Goal: Find contact information: Find contact information

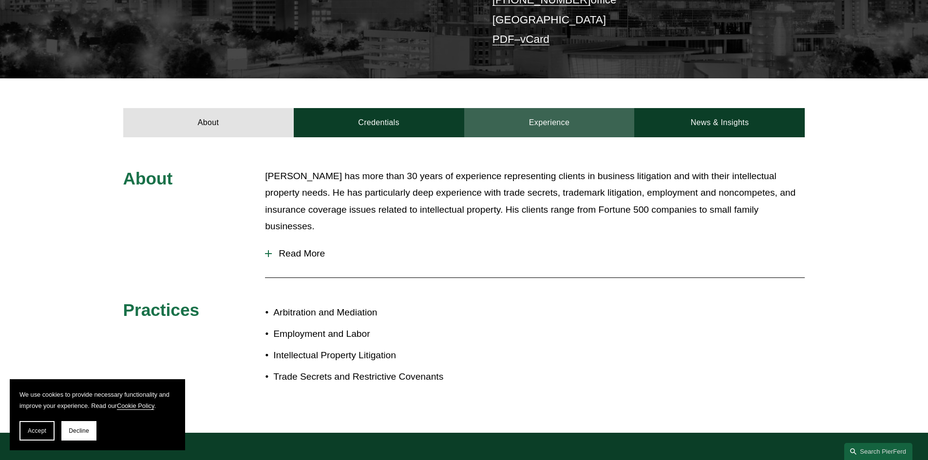
scroll to position [243, 0]
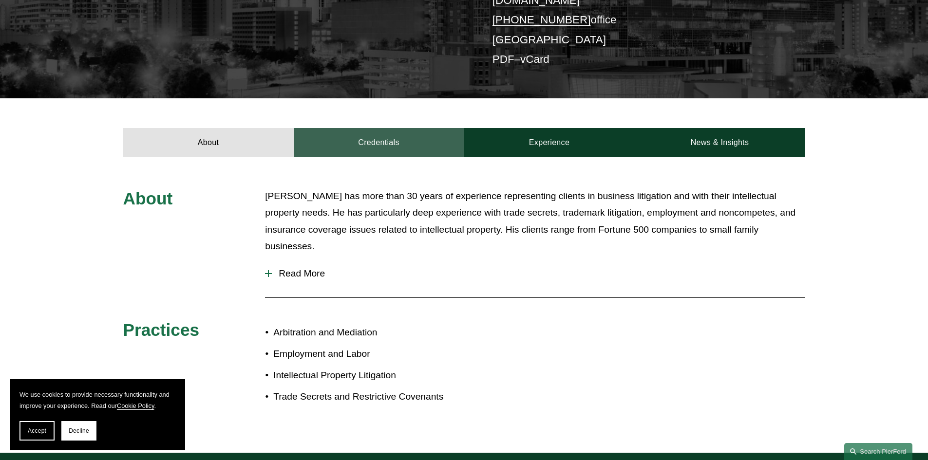
click at [396, 136] on link "Credentials" at bounding box center [379, 142] width 170 height 29
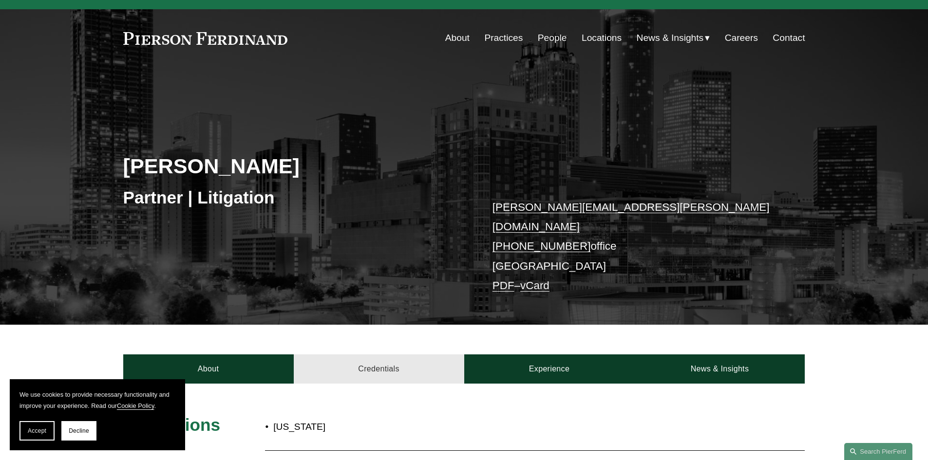
scroll to position [0, 0]
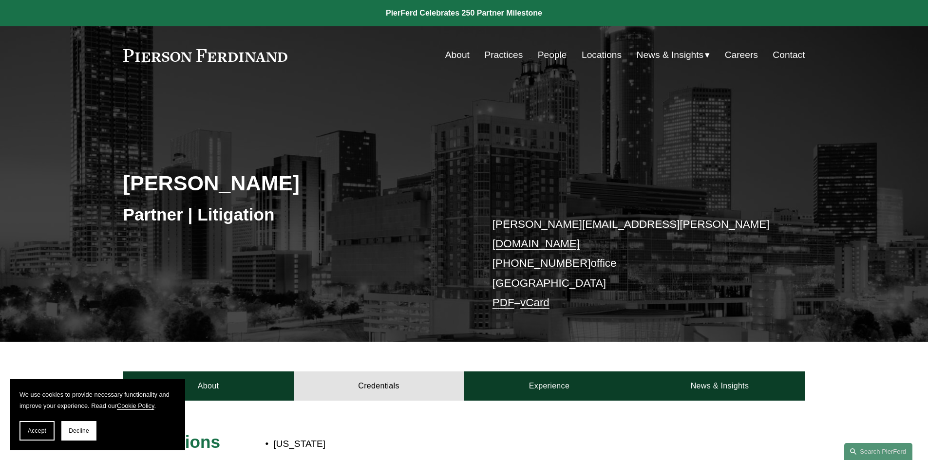
click at [784, 55] on link "Contact" at bounding box center [788, 55] width 32 height 19
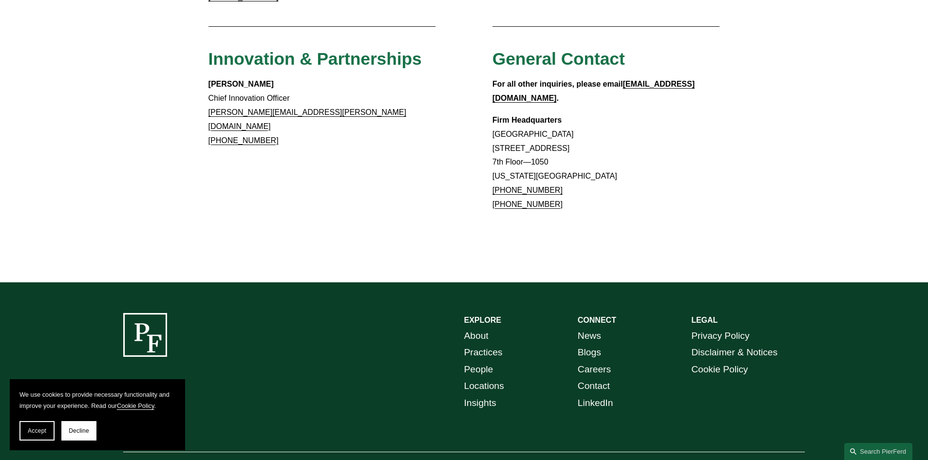
scroll to position [845, 0]
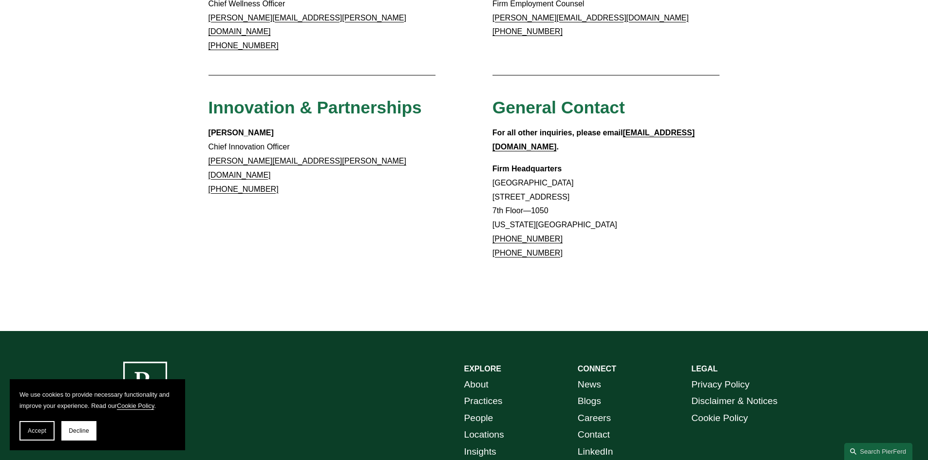
click at [479, 427] on link "Locations" at bounding box center [484, 435] width 40 height 17
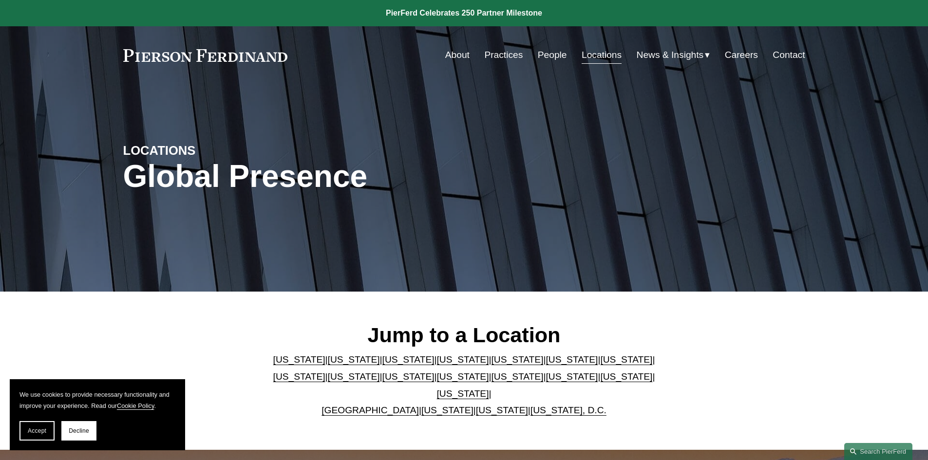
click at [545, 365] on link "[US_STATE]" at bounding box center [571, 359] width 52 height 10
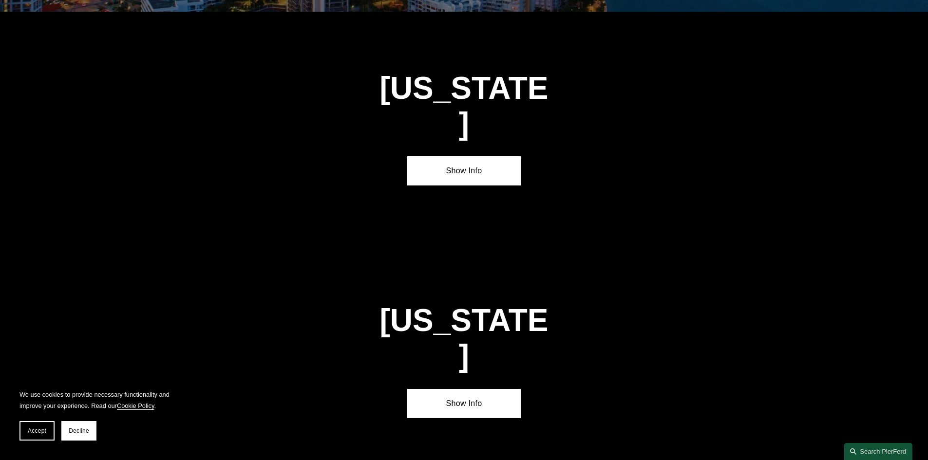
scroll to position [1470, 0]
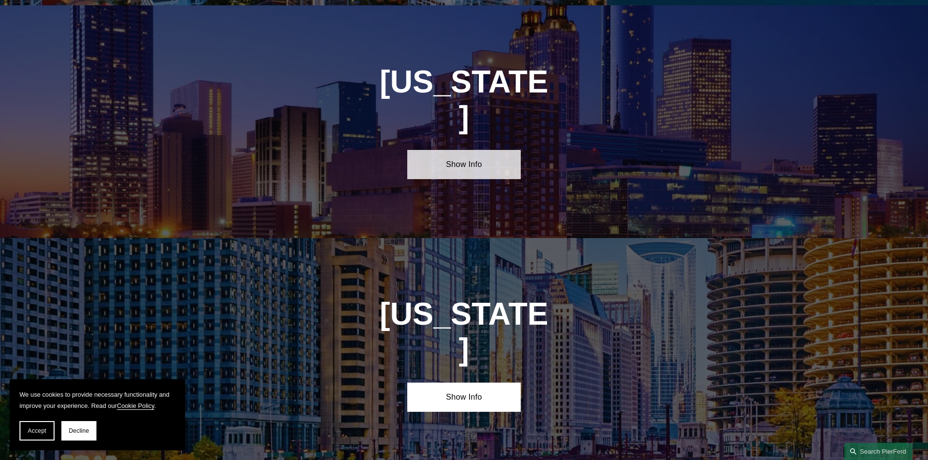
click at [457, 150] on link "Show Info" at bounding box center [463, 164] width 113 height 29
